Goal: Task Accomplishment & Management: Manage account settings

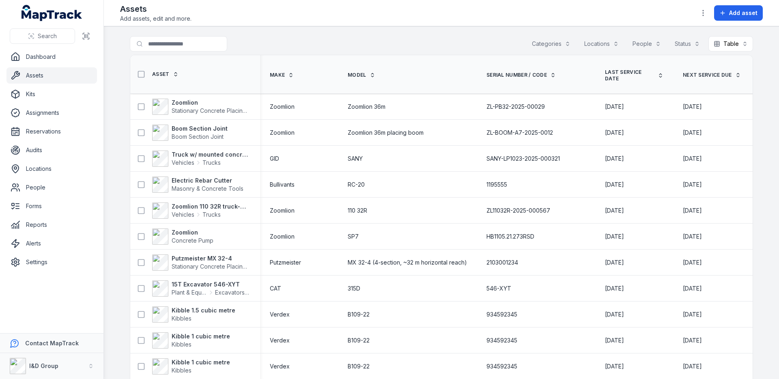
scroll to position [4, 0]
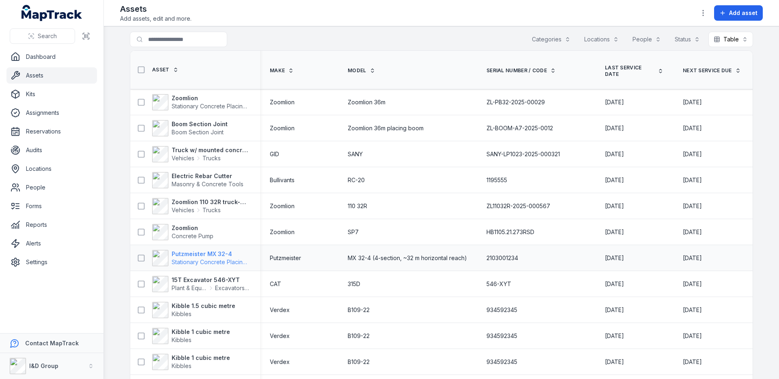
click at [225, 252] on strong "Putzmeister MX 32-4" at bounding box center [211, 254] width 79 height 8
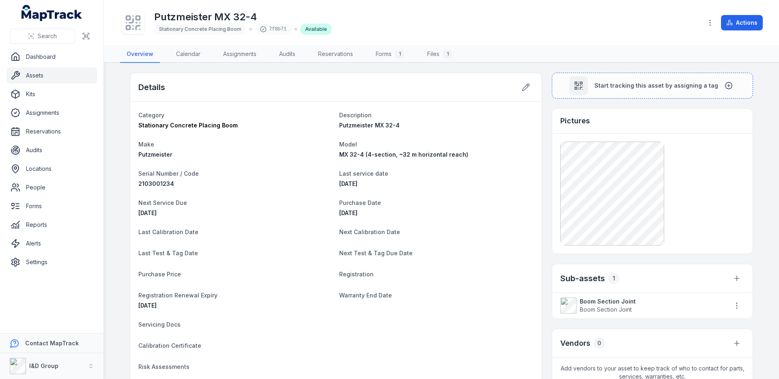
click at [334, 188] on dl "Category Stationary Concrete Placing Boom Description Putzmeister MX 32-4 Make …" at bounding box center [335, 283] width 395 height 347
click at [365, 255] on span "Next Test & Tag Due Date" at bounding box center [375, 253] width 73 height 7
click at [308, 253] on dt "Last Test & Tag Date" at bounding box center [235, 253] width 194 height 10
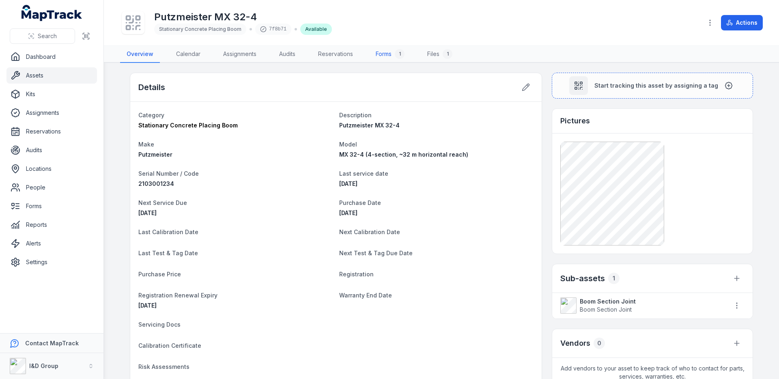
click at [391, 55] on link "Forms 1" at bounding box center [390, 54] width 42 height 17
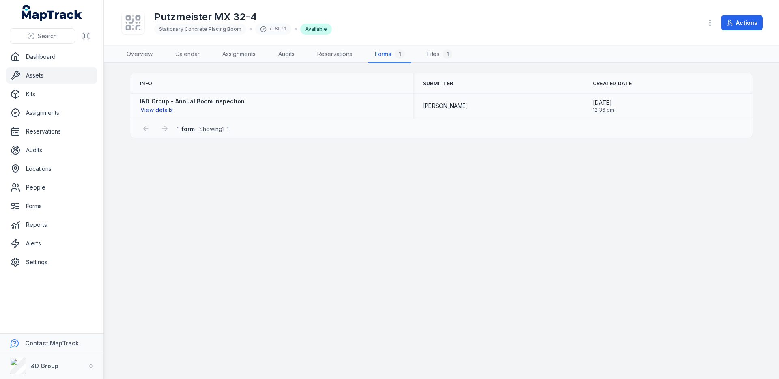
click at [163, 108] on button "View details" at bounding box center [156, 110] width 33 height 9
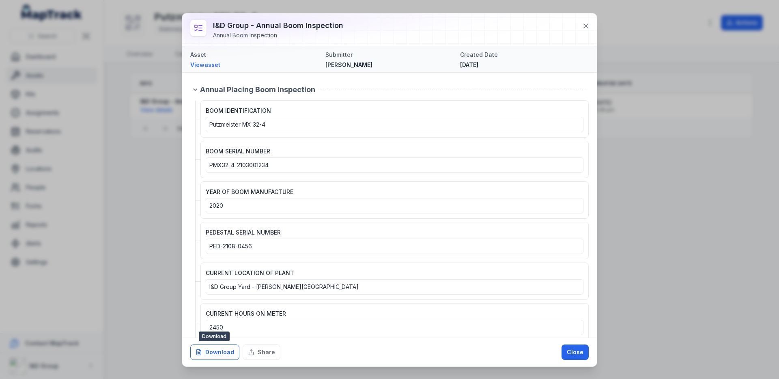
click at [218, 352] on button "Download" at bounding box center [214, 352] width 49 height 15
click at [591, 25] on button at bounding box center [585, 25] width 15 height 15
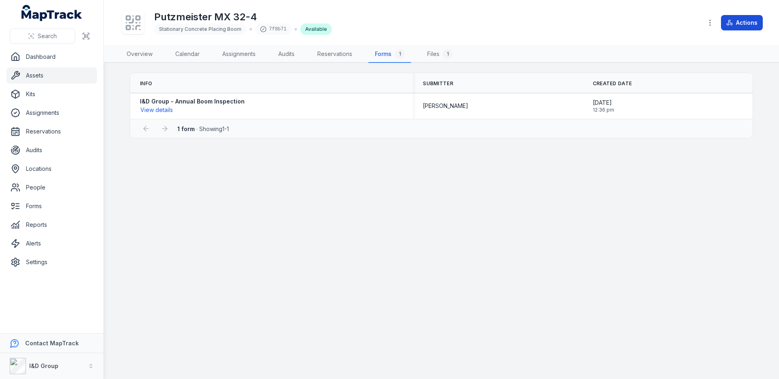
click at [736, 26] on button "Actions" at bounding box center [742, 22] width 42 height 15
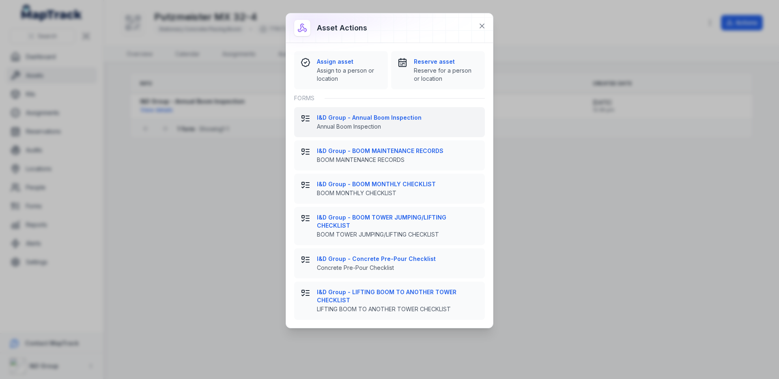
click at [391, 126] on span "Annual Boom Inspection" at bounding box center [398, 127] width 162 height 8
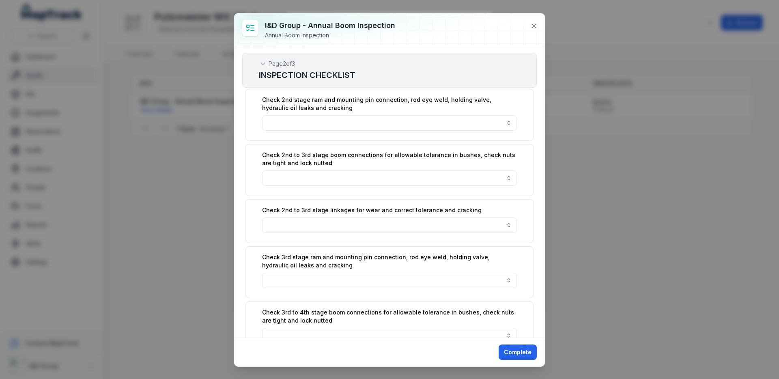
scroll to position [1055, 0]
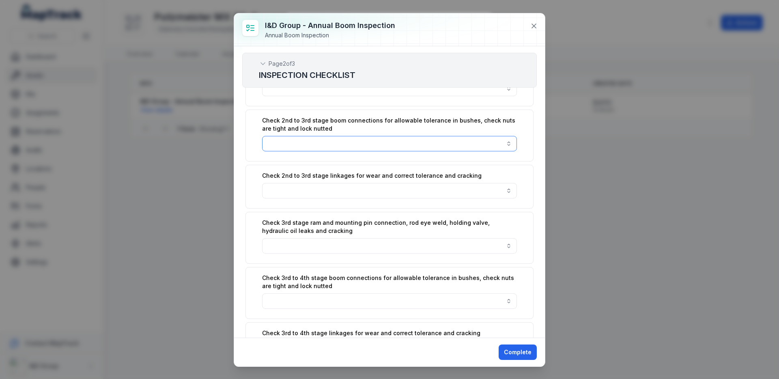
click at [359, 139] on button "button" at bounding box center [389, 143] width 255 height 15
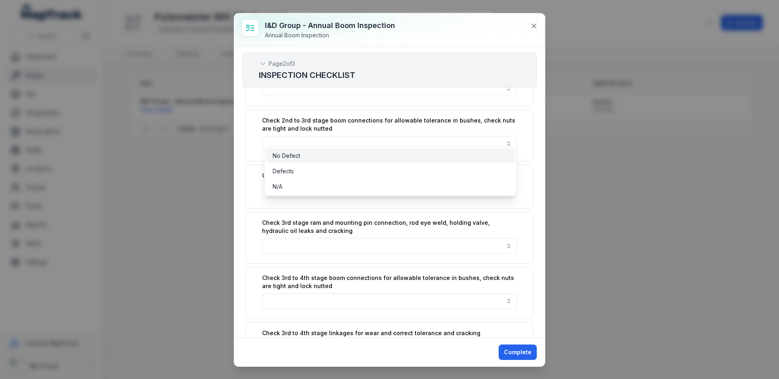
click at [356, 154] on div "No Defect" at bounding box center [391, 156] width 236 height 8
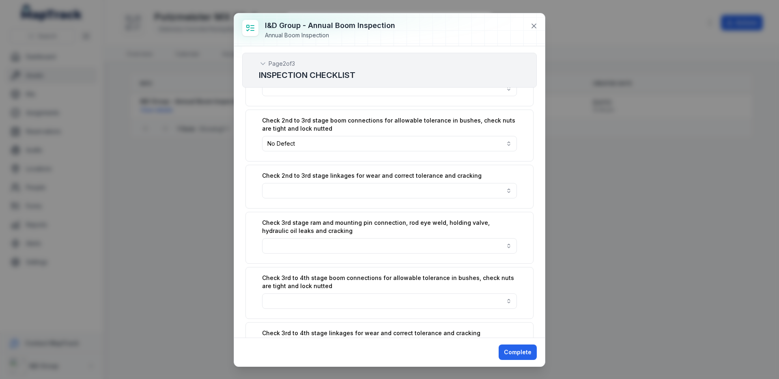
click at [356, 174] on div "Check 2nd to 3rd stage linkages for wear and correct tolerance and cracking" at bounding box center [390, 187] width 288 height 44
click at [354, 186] on button "button" at bounding box center [389, 190] width 255 height 15
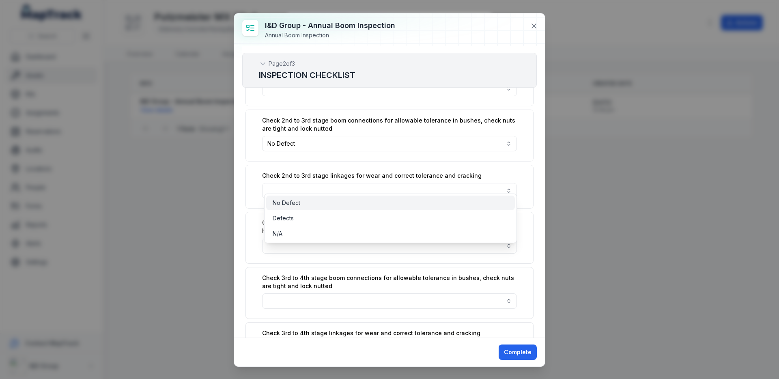
click at [352, 201] on div "No Defect" at bounding box center [391, 203] width 236 height 8
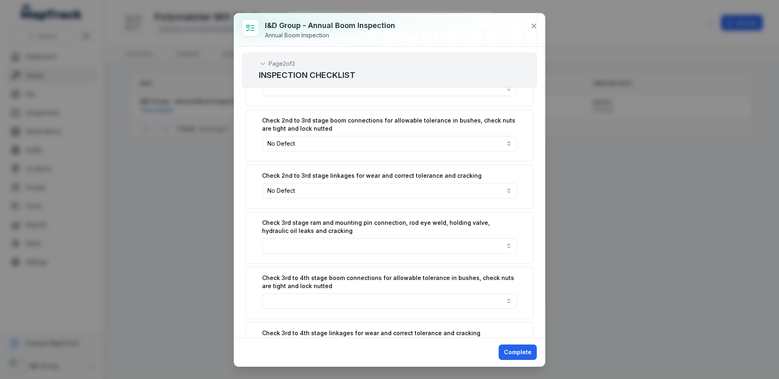
click at [351, 247] on div "Check 3rd stage ram and mounting pin connection, rod eye weld, holding valve, h…" at bounding box center [390, 238] width 288 height 52
click at [364, 240] on button "button" at bounding box center [389, 245] width 255 height 15
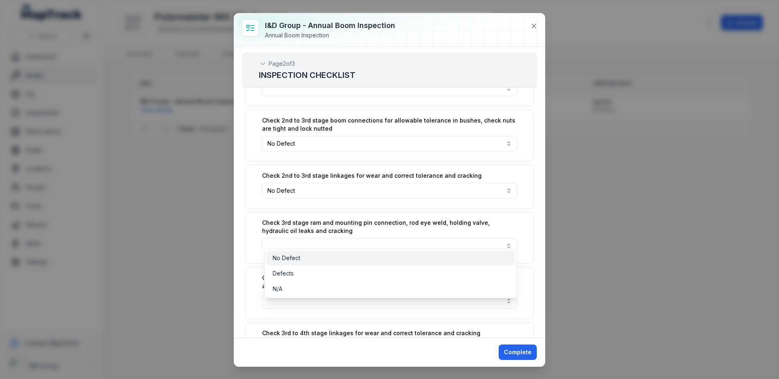
click at [355, 256] on div "No Defect" at bounding box center [391, 258] width 236 height 8
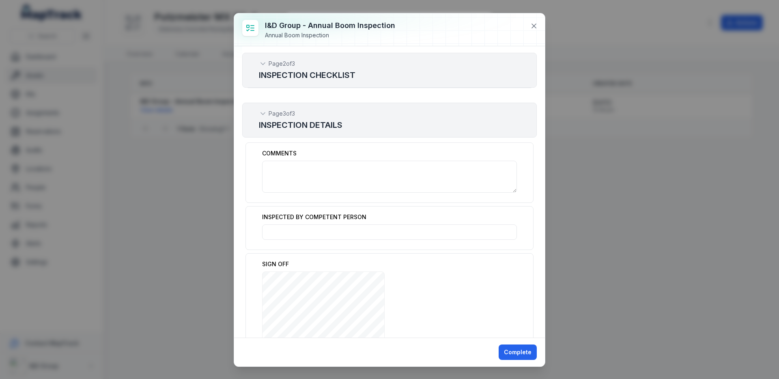
scroll to position [1465, 0]
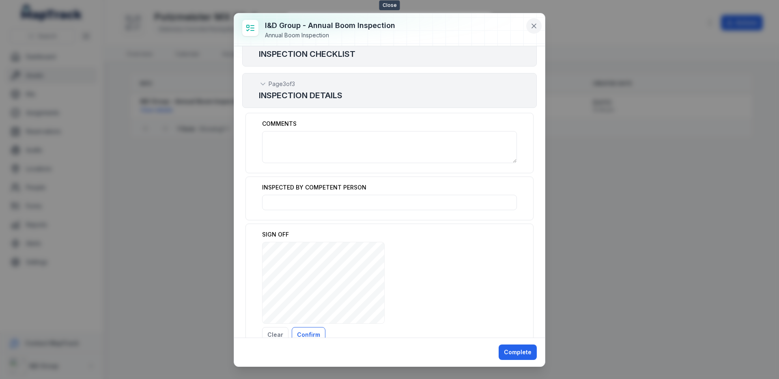
click at [536, 24] on icon at bounding box center [534, 26] width 8 height 8
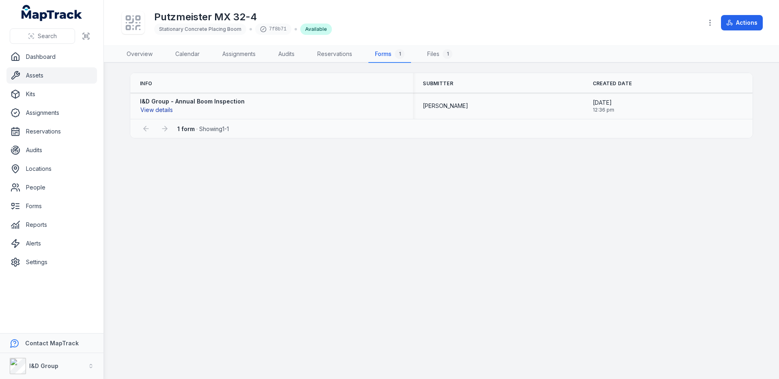
click at [172, 111] on button "View details" at bounding box center [156, 110] width 33 height 9
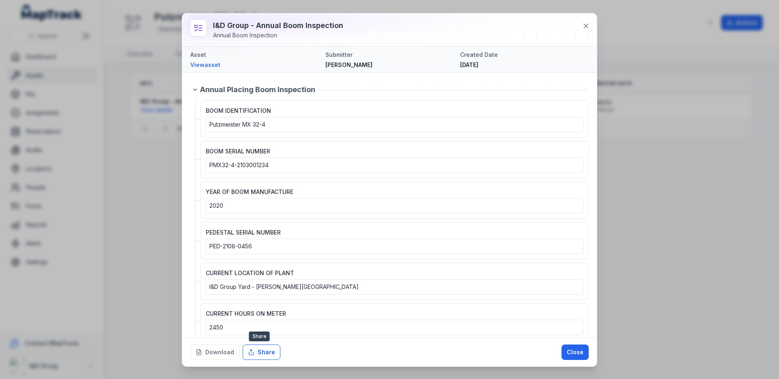
click at [257, 351] on button "Share" at bounding box center [262, 352] width 38 height 15
click at [376, 189] on div "YEAR OF BOOM MANUFACTURE 2020" at bounding box center [395, 200] width 378 height 27
click at [581, 25] on button at bounding box center [585, 25] width 15 height 15
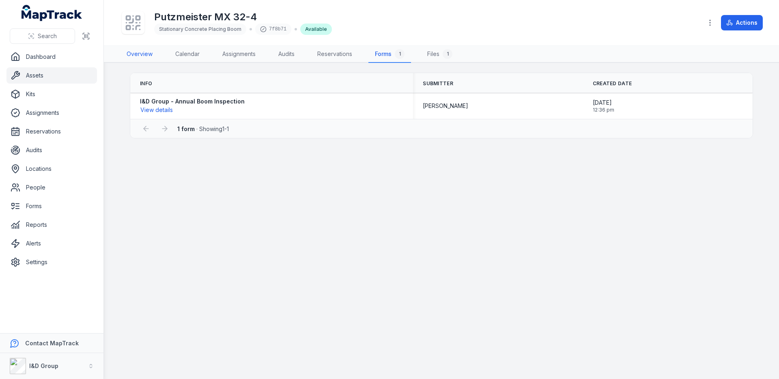
click at [145, 55] on link "Overview" at bounding box center [139, 54] width 39 height 17
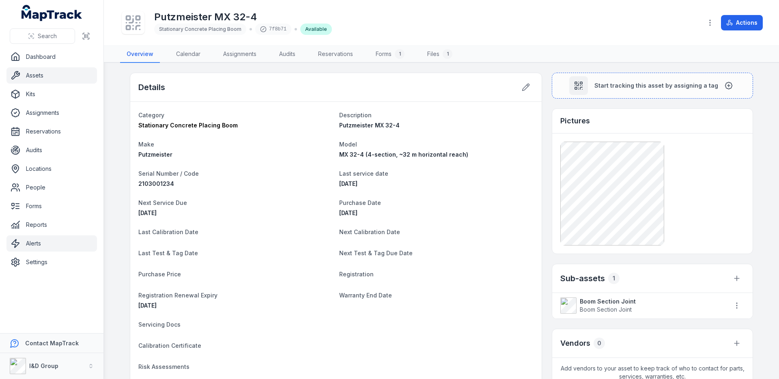
click at [62, 250] on link "Alerts" at bounding box center [51, 243] width 91 height 16
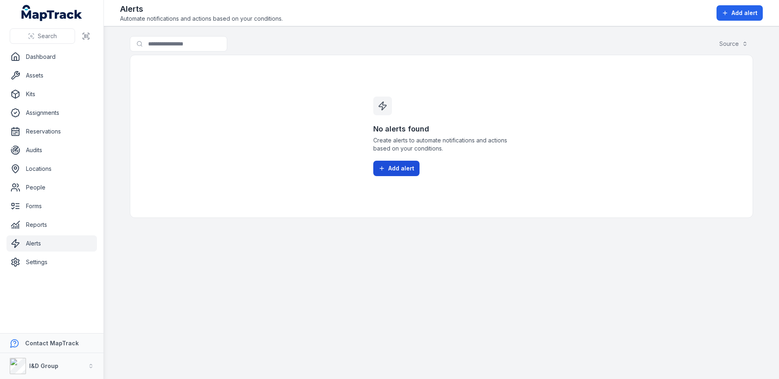
click at [376, 170] on button "Add alert" at bounding box center [396, 168] width 46 height 15
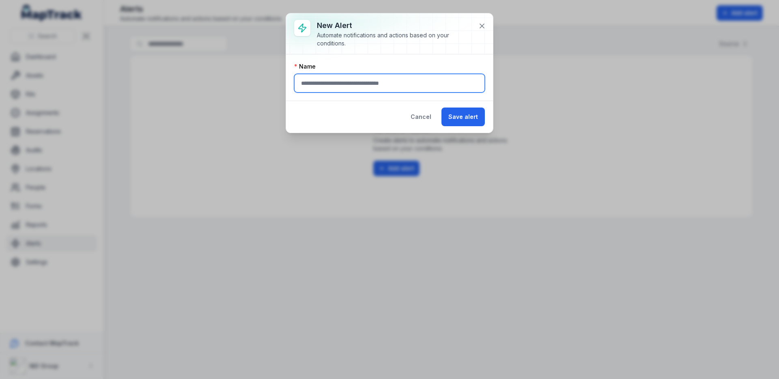
click at [339, 87] on input "text" at bounding box center [389, 83] width 191 height 19
type input "*"
type input "**********"
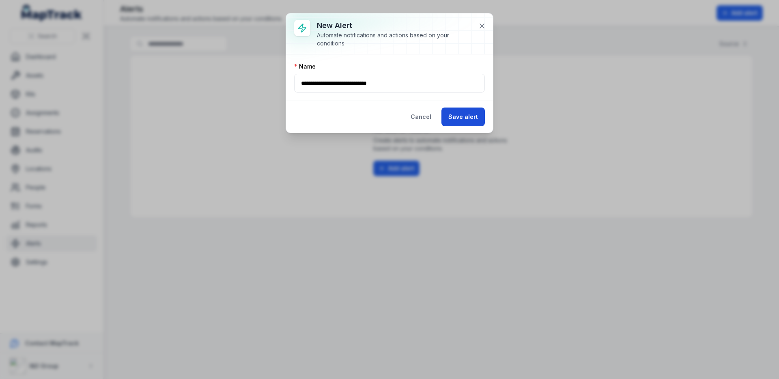
click at [457, 118] on button "Save alert" at bounding box center [463, 117] width 43 height 19
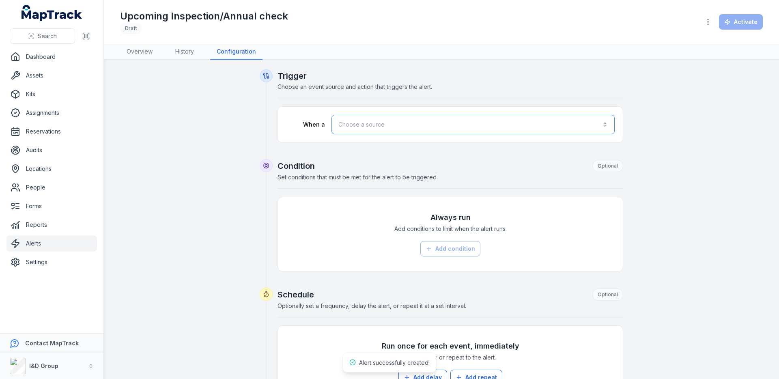
click at [427, 117] on button "Choose a source" at bounding box center [473, 124] width 283 height 19
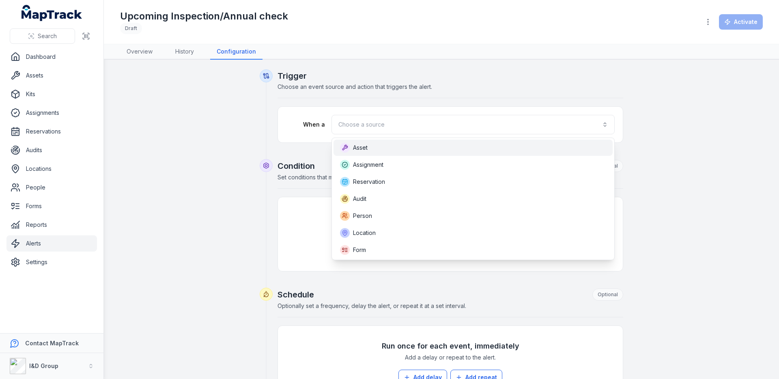
click at [406, 144] on div "Asset" at bounding box center [473, 148] width 266 height 10
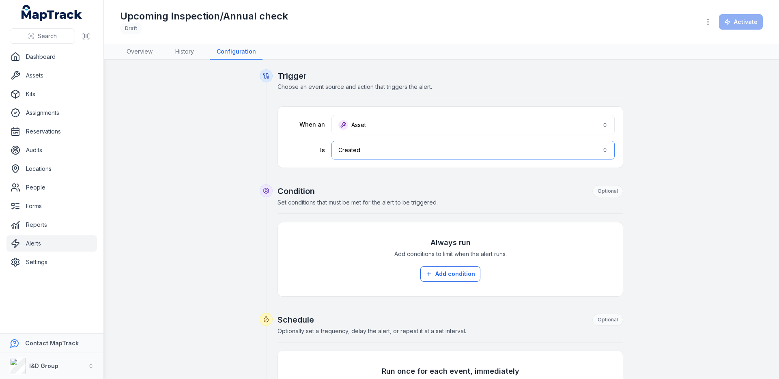
click at [428, 156] on button "Created ******" at bounding box center [473, 150] width 283 height 19
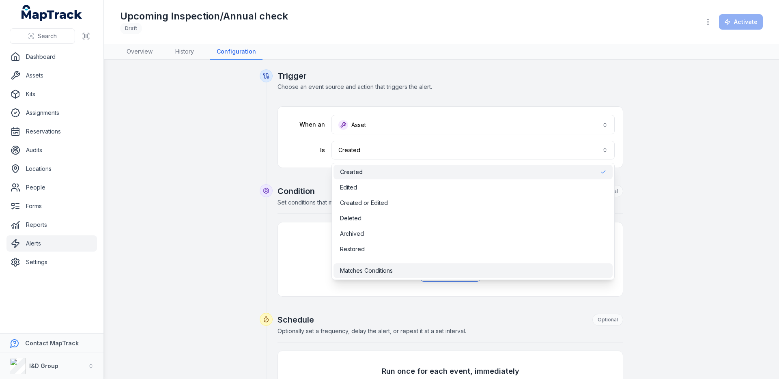
click at [407, 275] on div "Matches Conditions" at bounding box center [473, 270] width 279 height 15
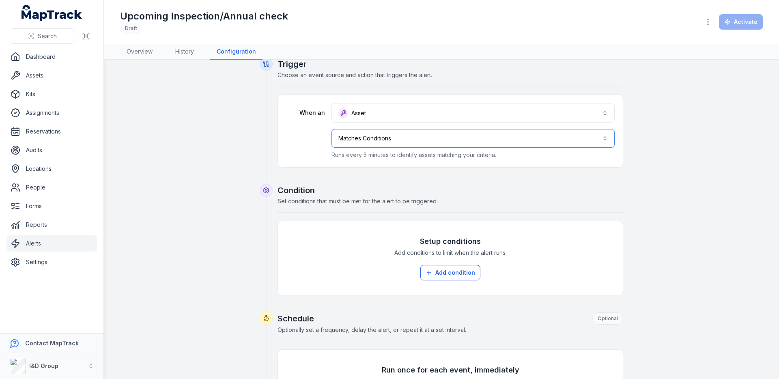
scroll to position [50, 0]
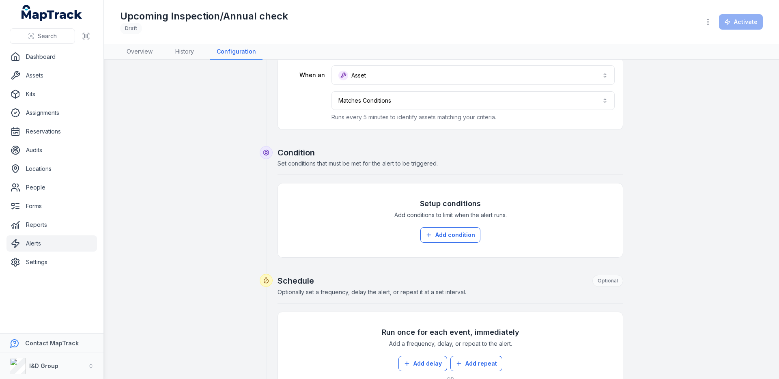
click at [451, 226] on div "Setup conditions Add conditions to limit when the alert runs. Add condition" at bounding box center [450, 221] width 329 height 58
click at [451, 234] on button "Add condition" at bounding box center [451, 234] width 60 height 15
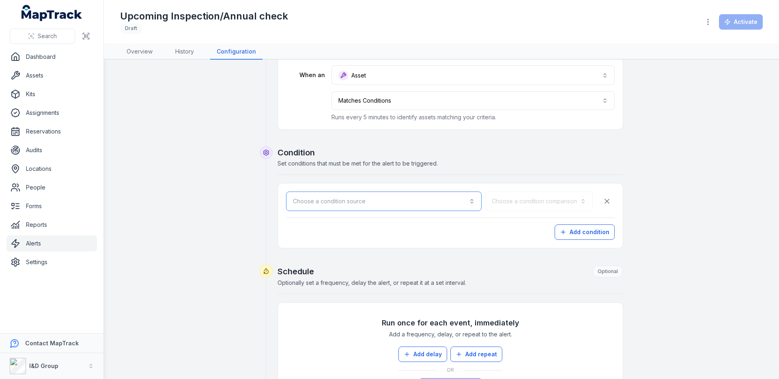
click at [413, 206] on button "Choose a condition source" at bounding box center [384, 201] width 196 height 19
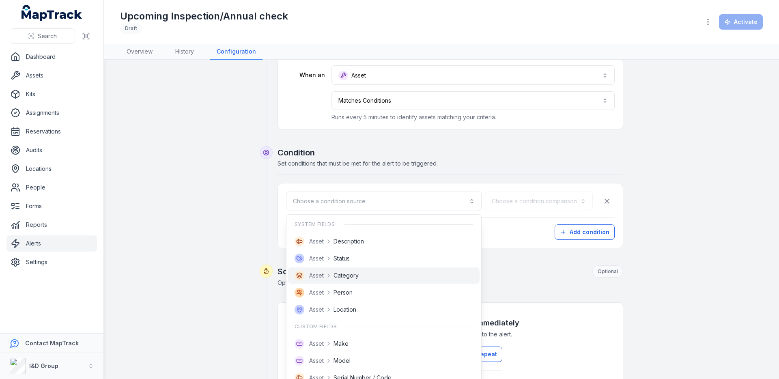
scroll to position [129, 0]
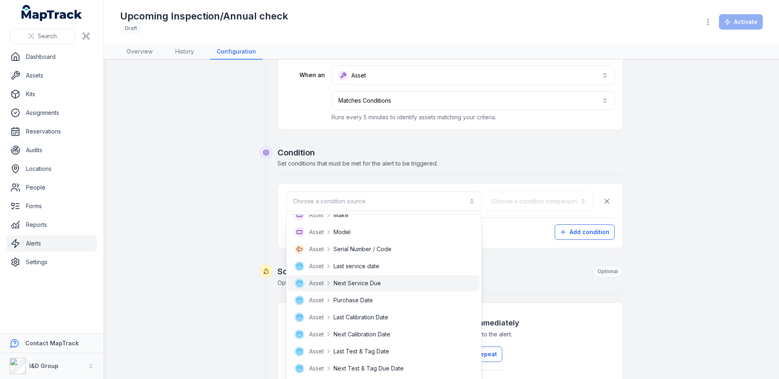
click at [399, 289] on div "Asset Next Service Due" at bounding box center [384, 283] width 192 height 16
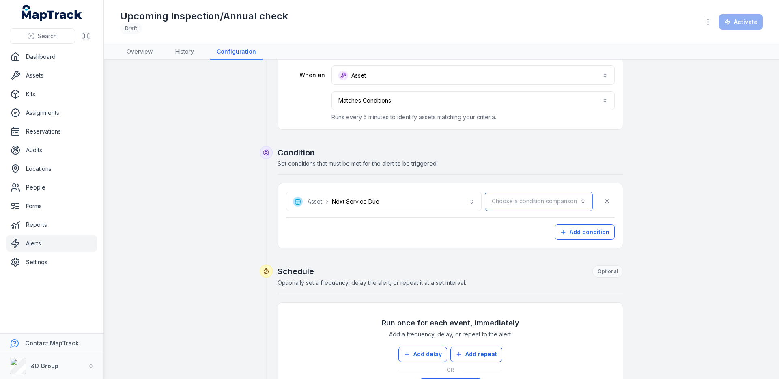
click at [530, 206] on button "Choose a condition comparison" at bounding box center [539, 201] width 108 height 19
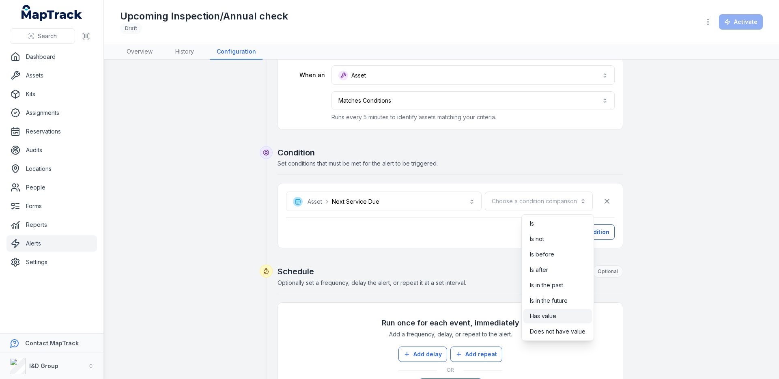
click at [541, 317] on span "Has value" at bounding box center [543, 316] width 26 height 8
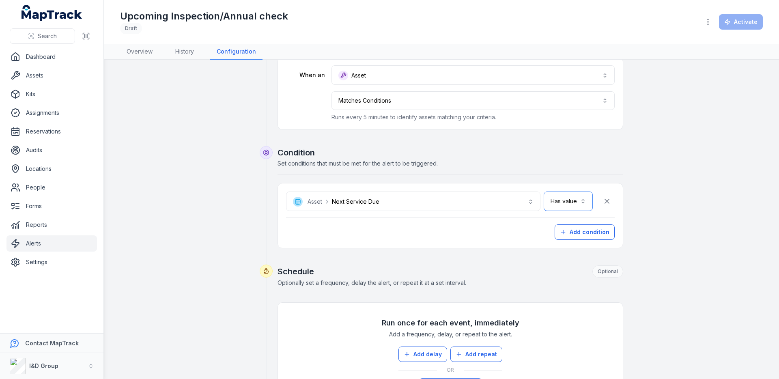
scroll to position [121, 0]
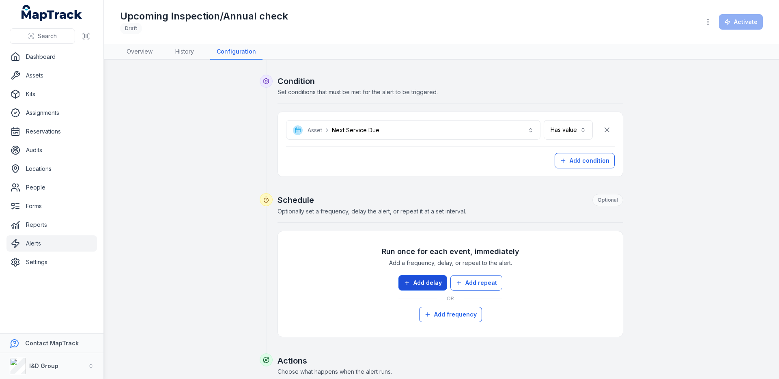
click at [419, 277] on button "Add delay" at bounding box center [423, 282] width 49 height 15
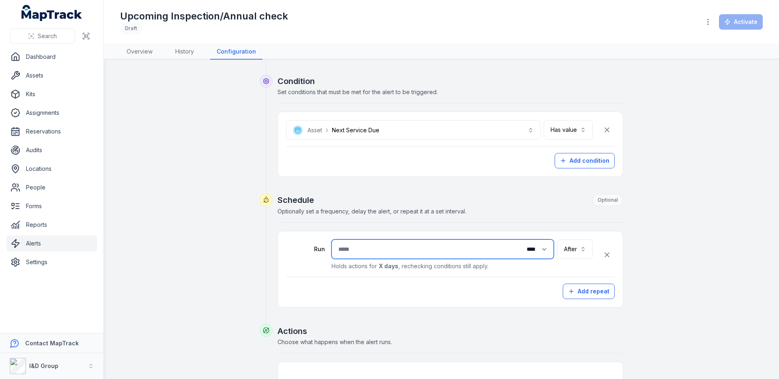
click at [366, 254] on input "number" at bounding box center [443, 249] width 222 height 19
type input "**"
click at [572, 253] on button "After *****" at bounding box center [575, 249] width 36 height 19
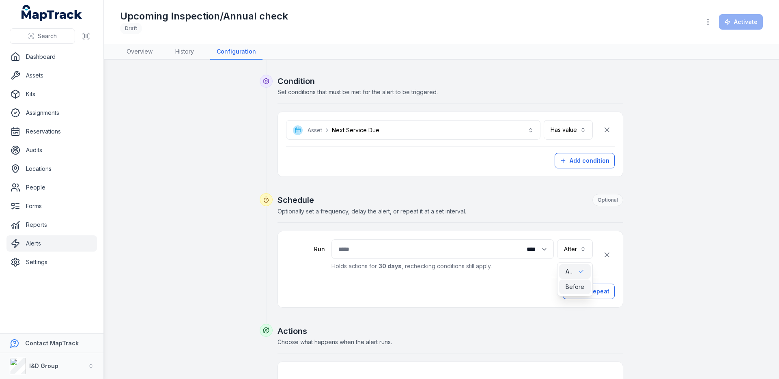
click at [574, 283] on div "Before" at bounding box center [575, 287] width 32 height 15
click at [569, 260] on div "**********" at bounding box center [439, 255] width 307 height 31
click at [569, 253] on button "**********" at bounding box center [552, 249] width 82 height 19
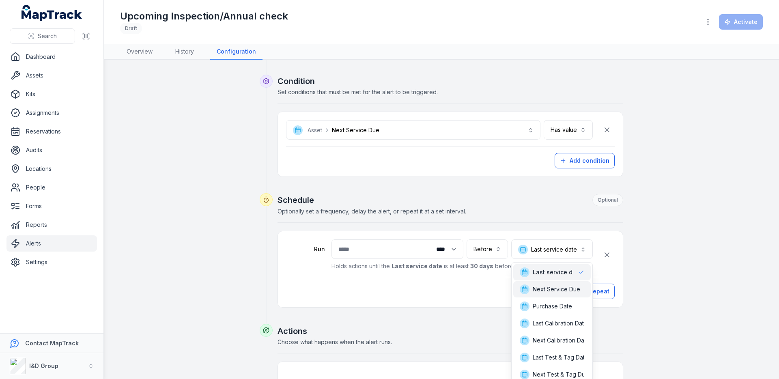
click at [567, 294] on div "Next Service Due" at bounding box center [550, 290] width 60 height 10
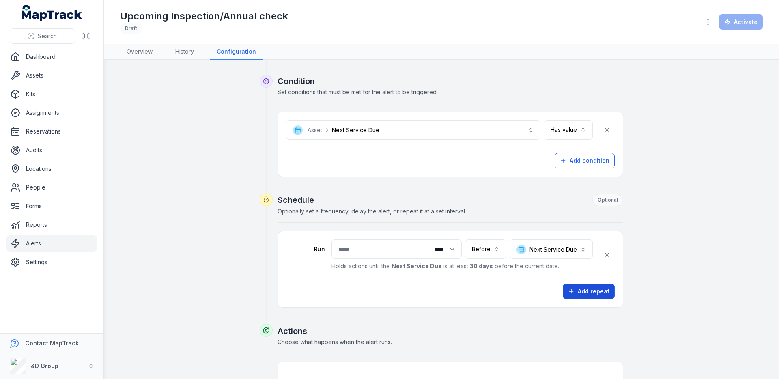
click at [603, 294] on button "Add repeat" at bounding box center [589, 291] width 52 height 15
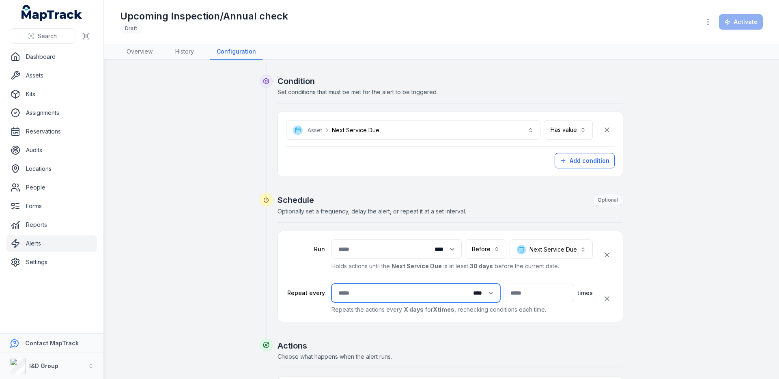
click at [355, 288] on input "number" at bounding box center [416, 293] width 169 height 19
type input "*"
click at [520, 294] on input "number" at bounding box center [539, 293] width 71 height 19
type input "*"
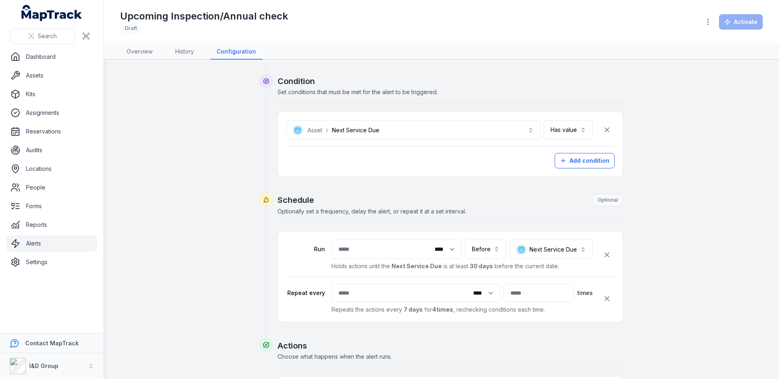
click at [669, 240] on div "**********" at bounding box center [442, 217] width 624 height 538
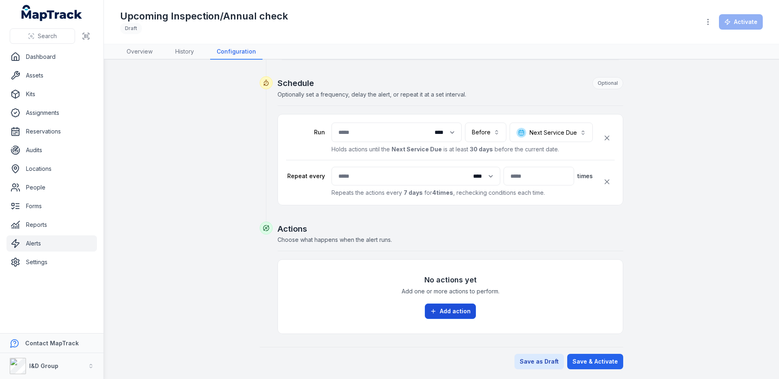
click at [451, 310] on button "Add action" at bounding box center [450, 311] width 51 height 15
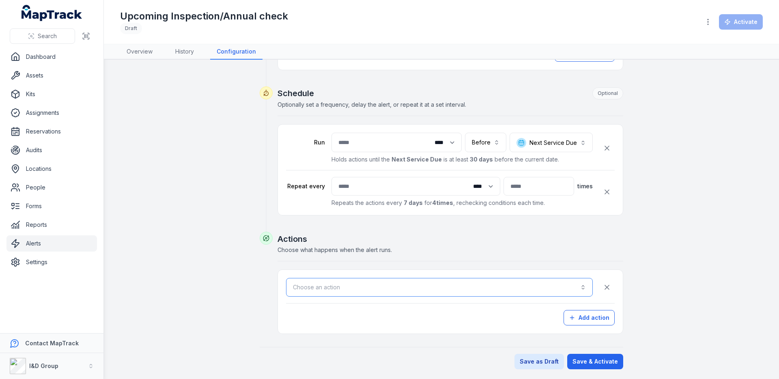
click at [428, 286] on button "Choose an action" at bounding box center [439, 287] width 307 height 19
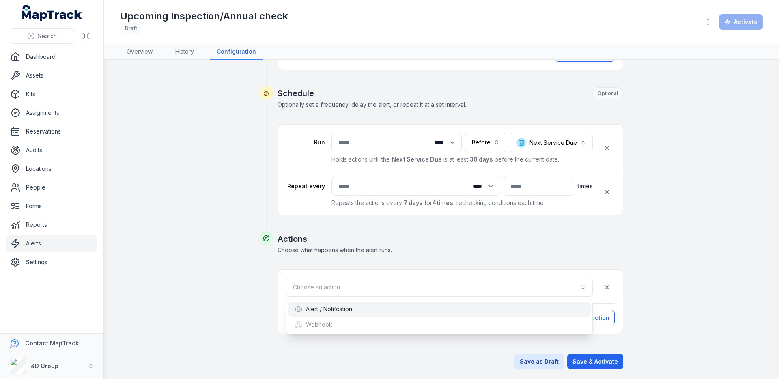
click at [420, 311] on div "Alert / Notifcation" at bounding box center [440, 309] width 290 height 8
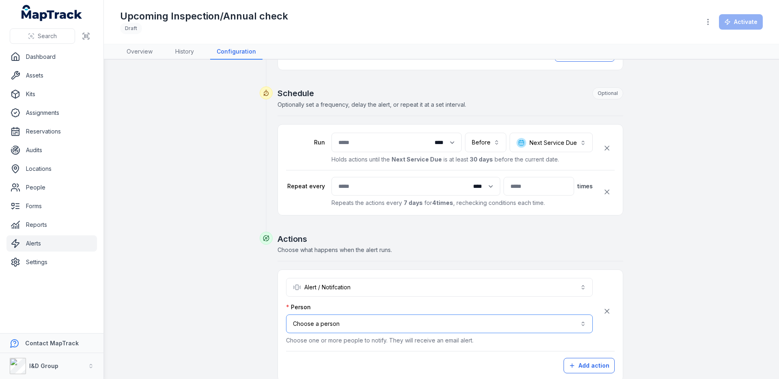
click at [415, 325] on button "Choose a person" at bounding box center [439, 324] width 307 height 19
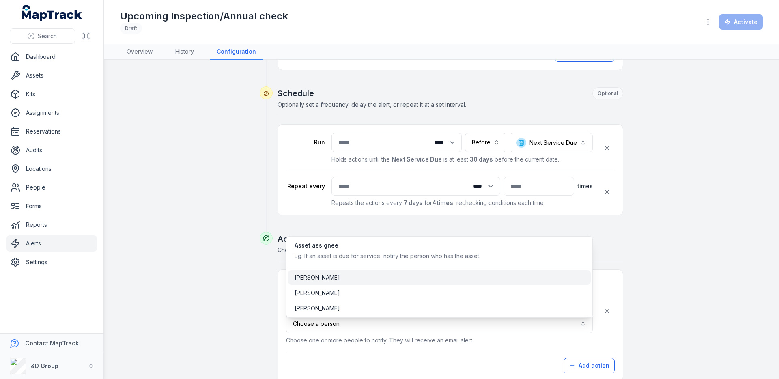
click at [398, 276] on div "[PERSON_NAME]" at bounding box center [440, 278] width 290 height 8
click at [399, 307] on div "[PERSON_NAME]" at bounding box center [440, 308] width 290 height 8
click at [42, 77] on div "**********" at bounding box center [389, 189] width 779 height 379
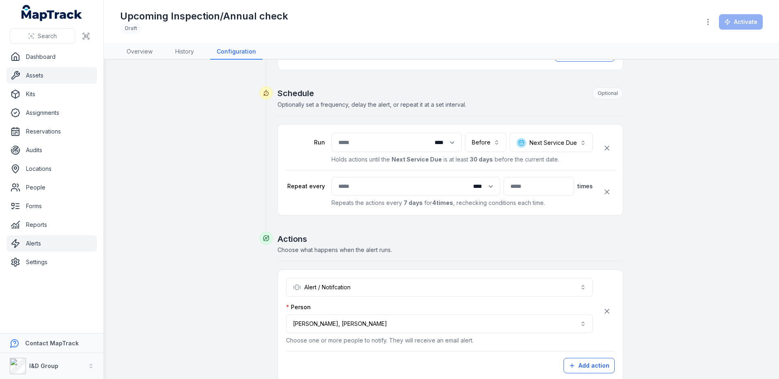
click at [54, 77] on link "Assets" at bounding box center [51, 75] width 91 height 16
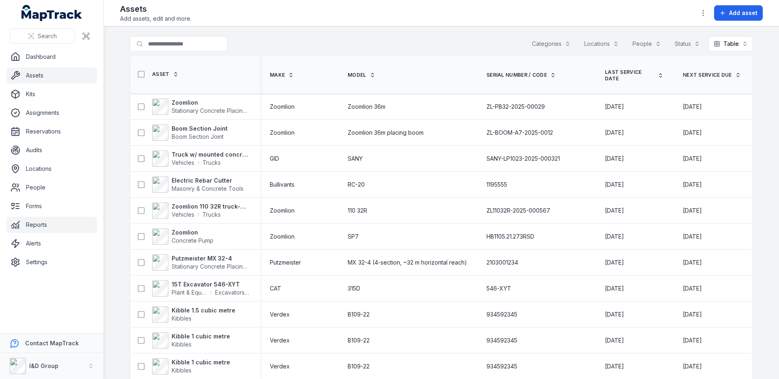
click at [56, 223] on link "Reports" at bounding box center [51, 225] width 91 height 16
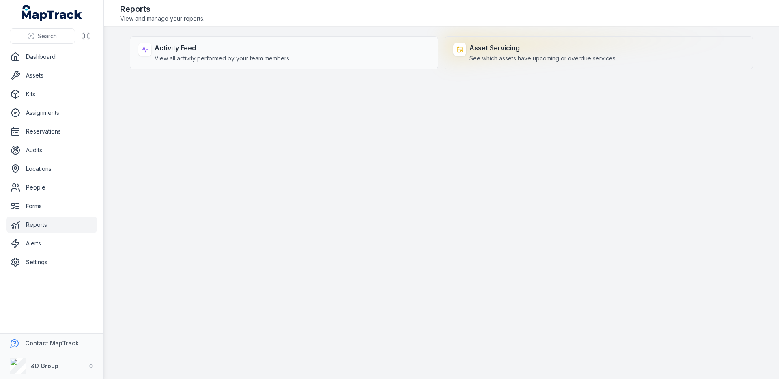
click at [475, 51] on strong "Asset Servicing" at bounding box center [543, 48] width 147 height 10
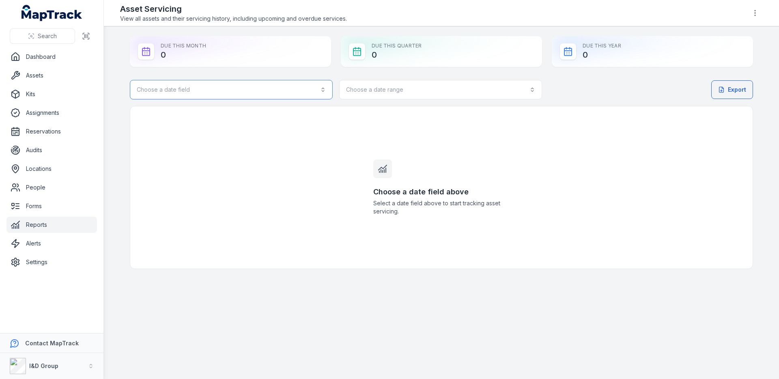
click at [183, 90] on button "Choose a date field" at bounding box center [231, 89] width 203 height 19
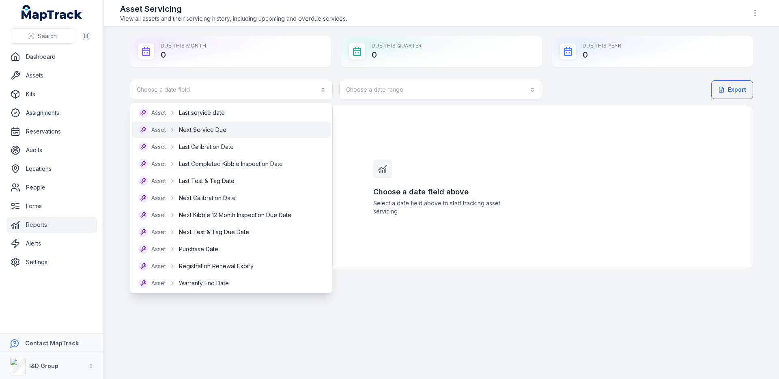
click at [193, 126] on span "Next Service Due" at bounding box center [202, 130] width 47 height 8
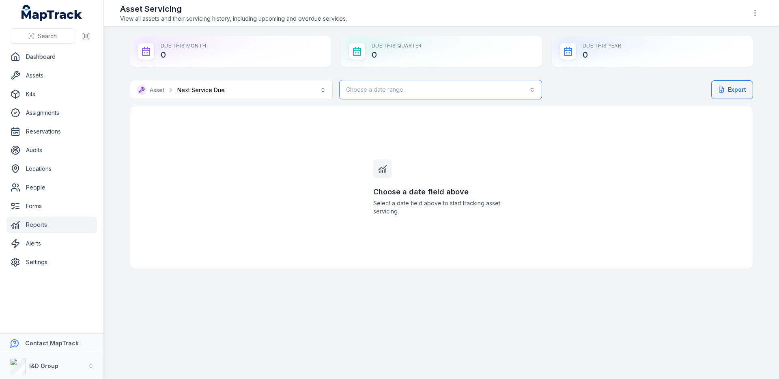
click at [388, 94] on button "Choose a date range" at bounding box center [440, 89] width 203 height 19
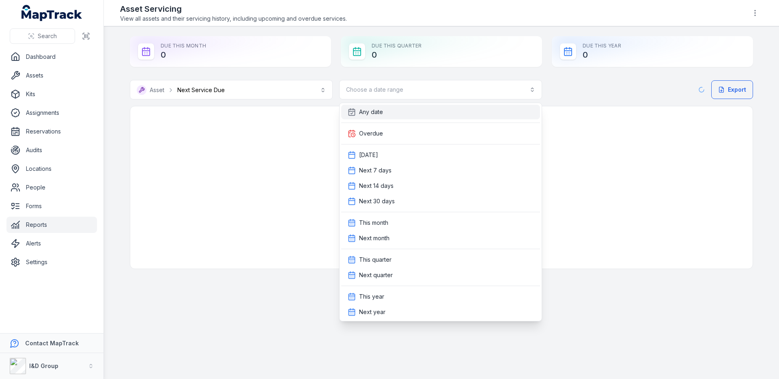
click at [388, 113] on div "Any date" at bounding box center [441, 112] width 186 height 8
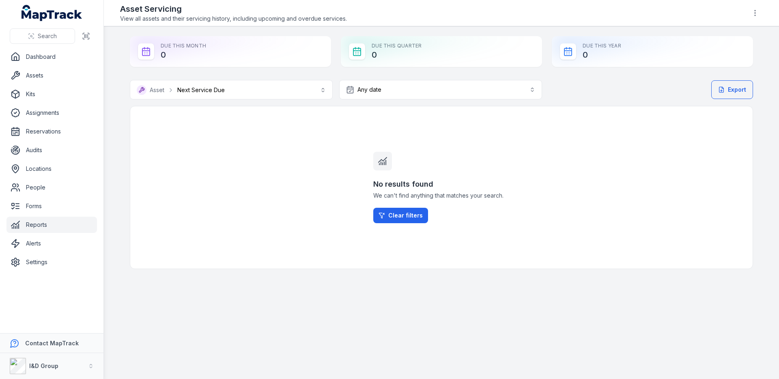
click at [324, 165] on div "No results found We can't find anything that matches your search. Clear filters" at bounding box center [442, 187] width 624 height 163
click at [53, 80] on link "Assets" at bounding box center [51, 75] width 91 height 16
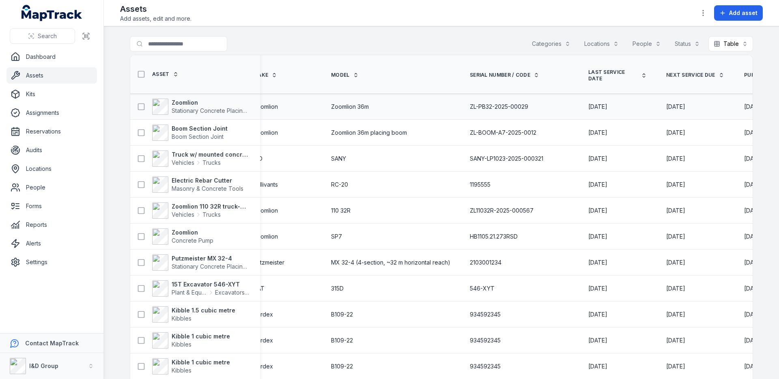
scroll to position [0, 30]
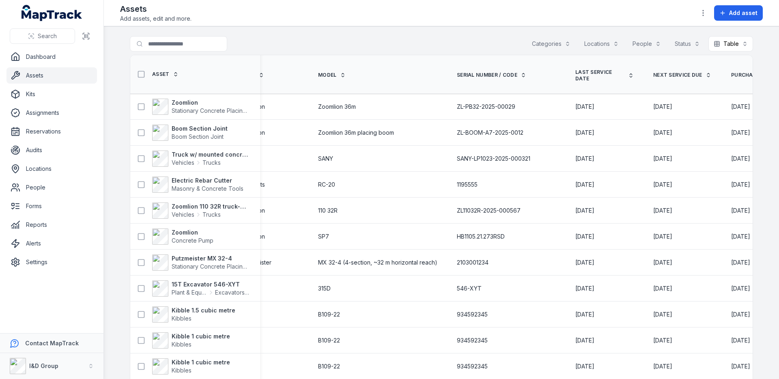
click at [682, 73] on link "Next Service Due" at bounding box center [683, 75] width 58 height 6
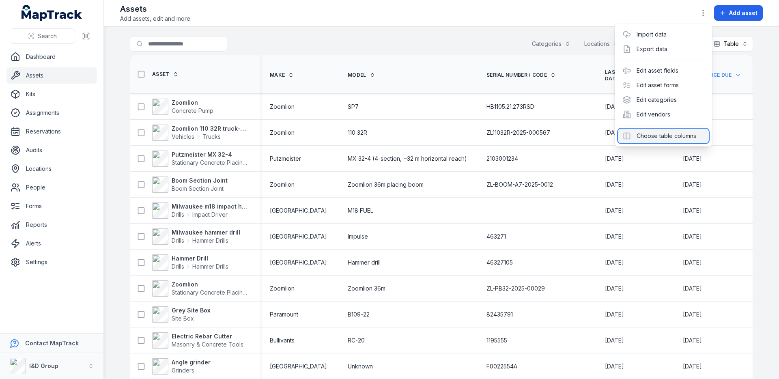
click at [658, 134] on div "Choose table columns" at bounding box center [663, 136] width 91 height 15
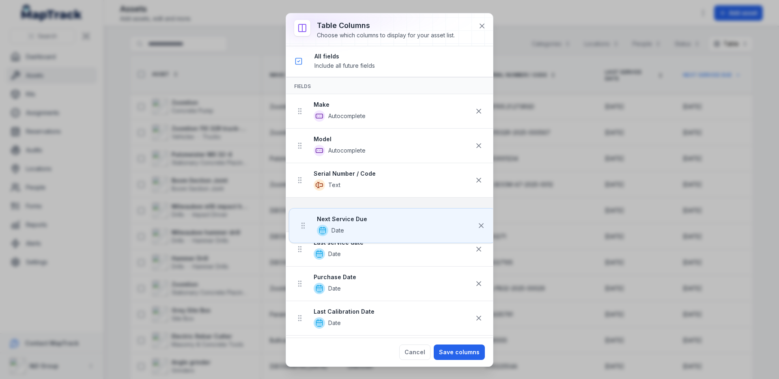
drag, startPoint x: 298, startPoint y: 228, endPoint x: 301, endPoint y: 198, distance: 29.8
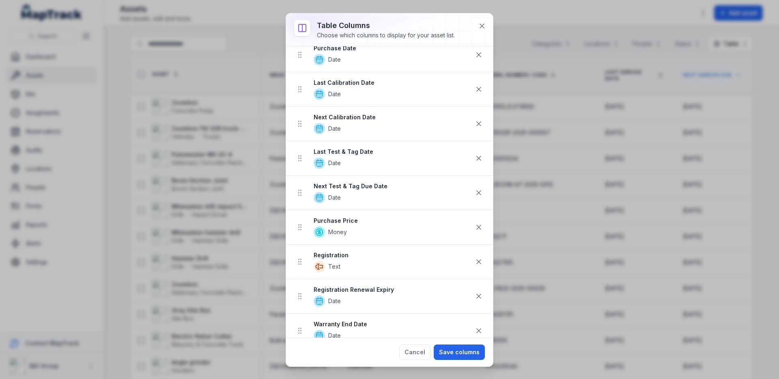
scroll to position [337, 0]
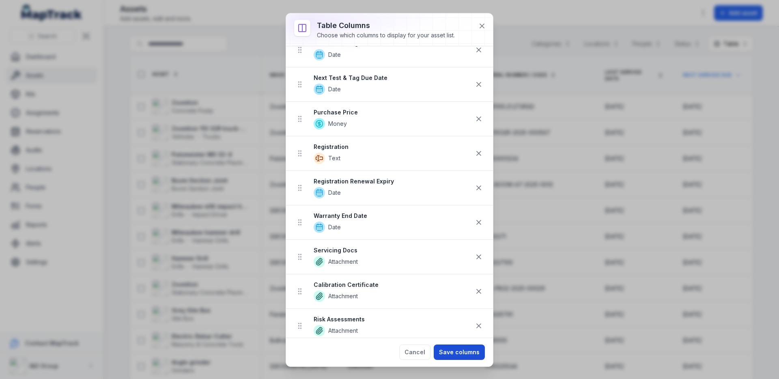
click at [460, 350] on button "Save columns" at bounding box center [459, 352] width 51 height 15
